Goal: Use online tool/utility: Use online tool/utility

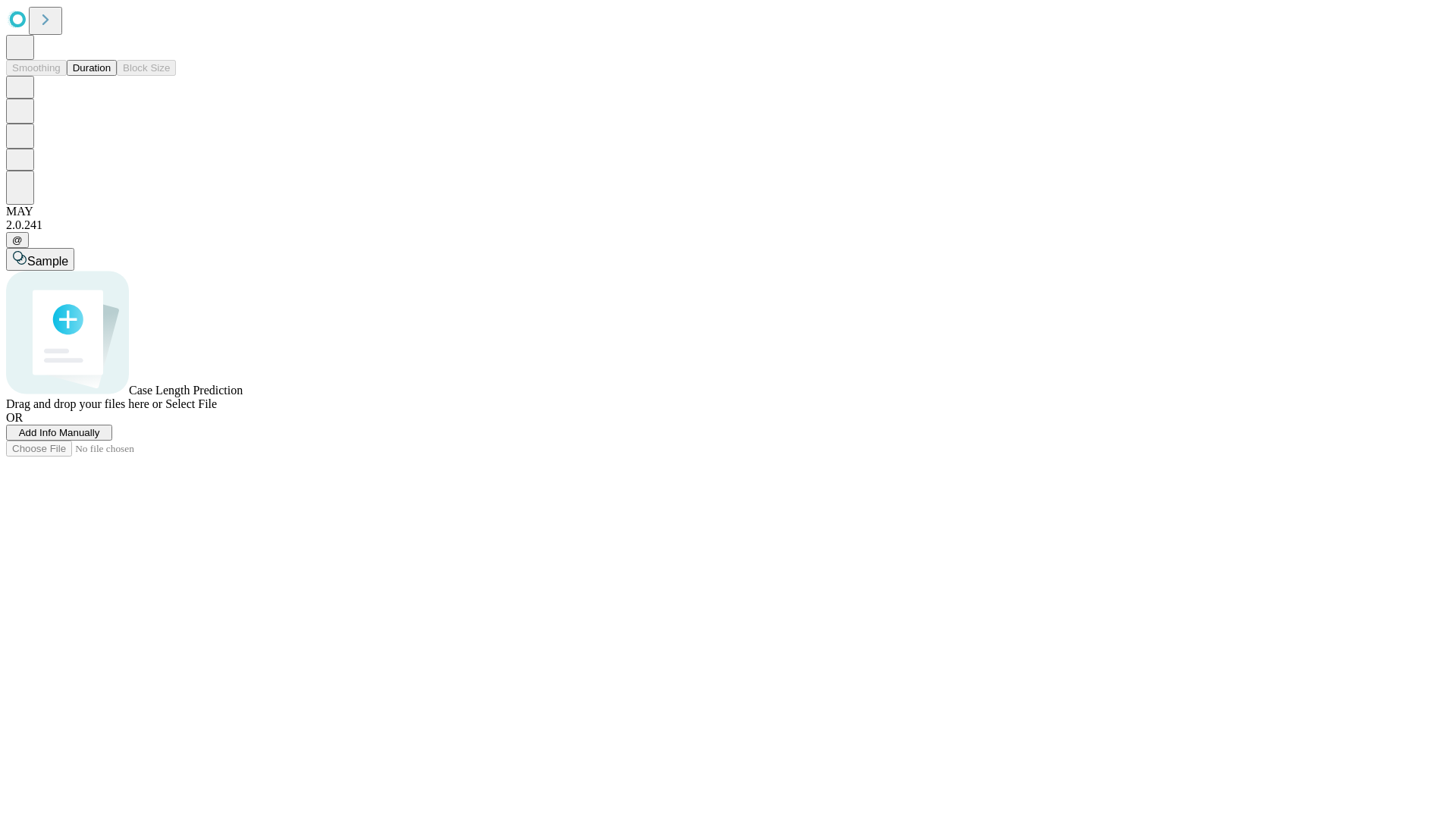
click at [110, 76] on button "Duration" at bounding box center [92, 68] width 50 height 16
click at [217, 411] on span "Select File" at bounding box center [191, 404] width 51 height 13
